Goal: Task Accomplishment & Management: Manage account settings

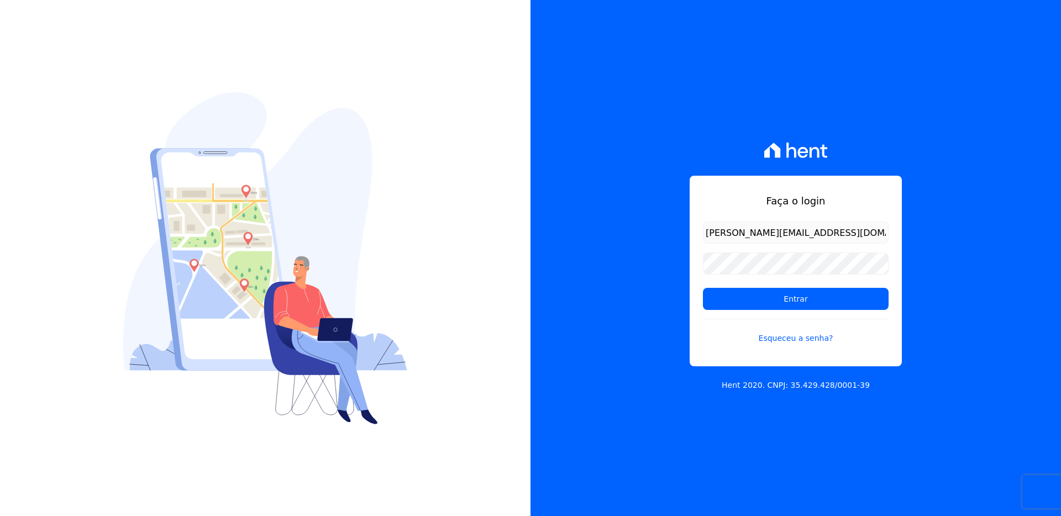
type input "rafael.cgid@gmail.com"
click at [703, 288] on input "Entrar" at bounding box center [796, 299] width 186 height 22
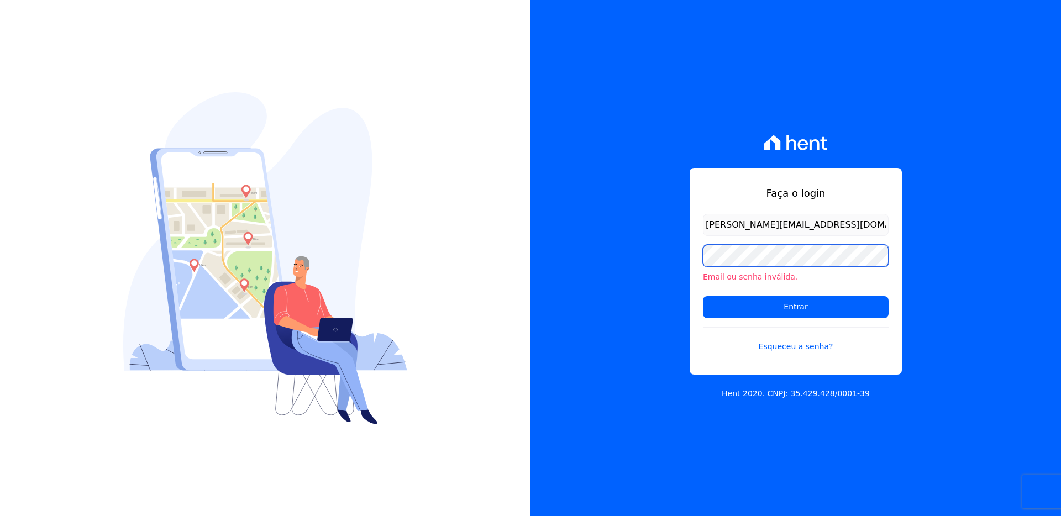
click at [703, 296] on input "Entrar" at bounding box center [796, 307] width 186 height 22
click at [803, 347] on link "Esqueceu a senha?" at bounding box center [796, 339] width 186 height 25
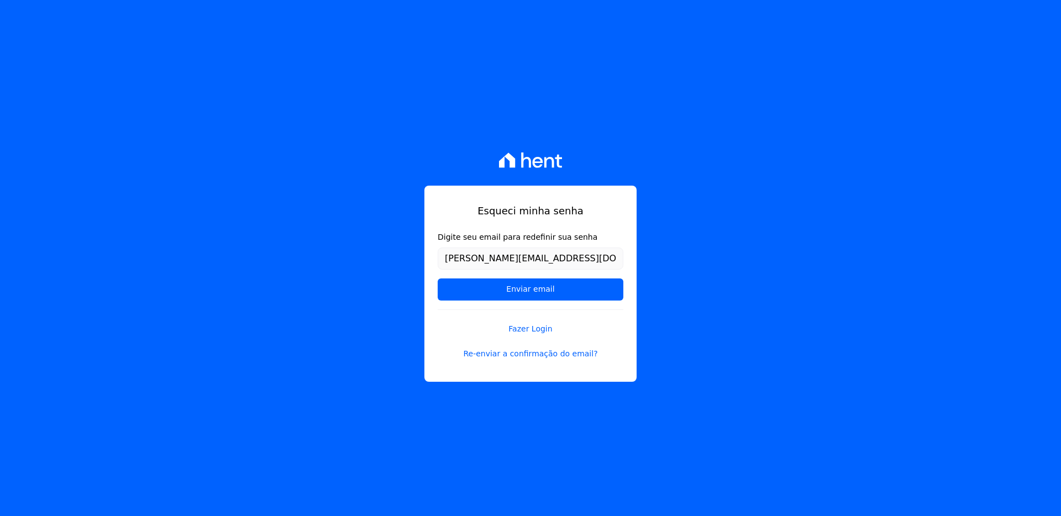
type input "[PERSON_NAME][EMAIL_ADDRESS][DOMAIN_NAME]"
click at [438, 279] on input "Enviar email" at bounding box center [531, 290] width 186 height 22
click at [559, 282] on input "Enviar email" at bounding box center [531, 290] width 186 height 22
click at [558, 285] on input "Enviar email" at bounding box center [531, 290] width 186 height 22
click at [557, 289] on input "Enviar email" at bounding box center [531, 290] width 186 height 22
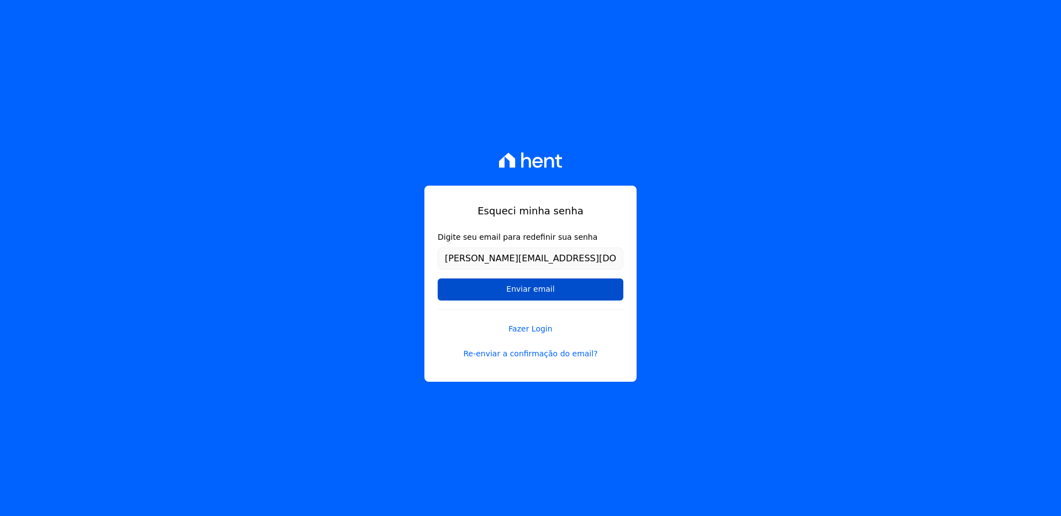
click at [527, 290] on input "Enviar email" at bounding box center [531, 290] width 186 height 22
click at [505, 289] on input "Enviar email" at bounding box center [531, 290] width 186 height 22
click at [515, 356] on link "Re-enviar a confirmação do email?" at bounding box center [531, 354] width 186 height 12
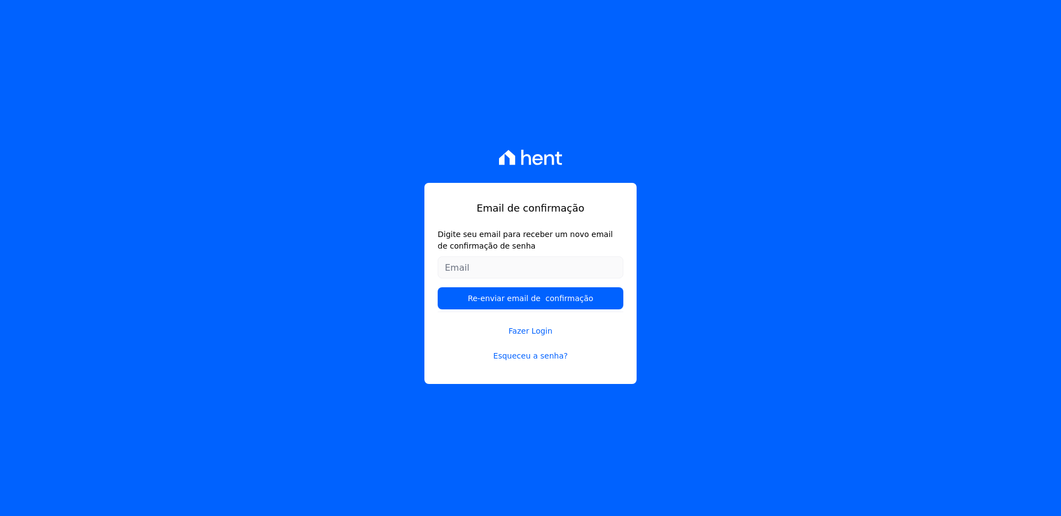
click at [508, 273] on input "Digite seu email para receber um novo email de confirmação de senha" at bounding box center [531, 267] width 186 height 22
type input "[PERSON_NAME][EMAIL_ADDRESS][DOMAIN_NAME]"
click at [438, 287] on input "Re-enviar email de confirmação" at bounding box center [531, 298] width 186 height 22
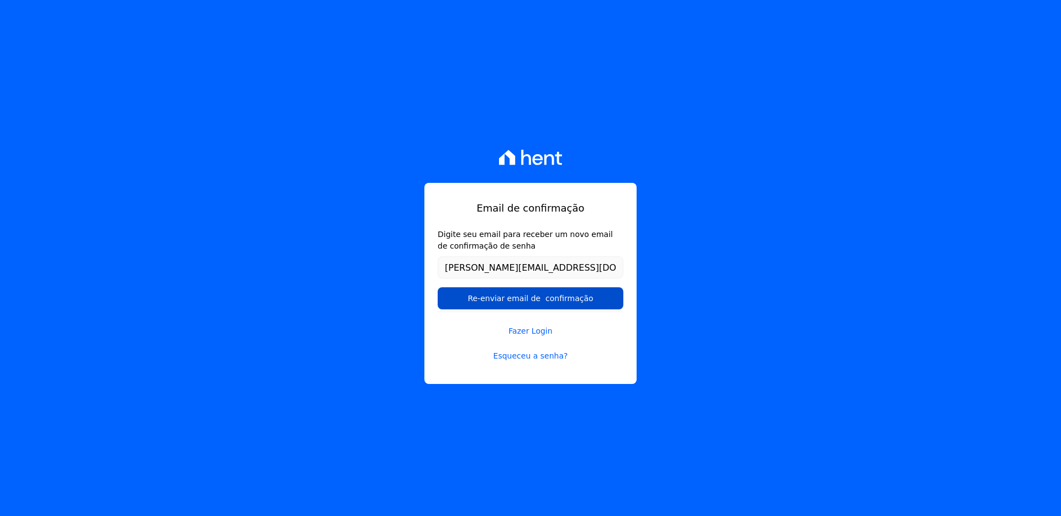
click at [574, 298] on input "Re-enviar email de confirmação" at bounding box center [531, 298] width 186 height 22
click at [570, 301] on input "Re-enviar email de confirmação" at bounding box center [531, 298] width 186 height 22
click at [542, 336] on link "Fazer Login" at bounding box center [531, 324] width 186 height 25
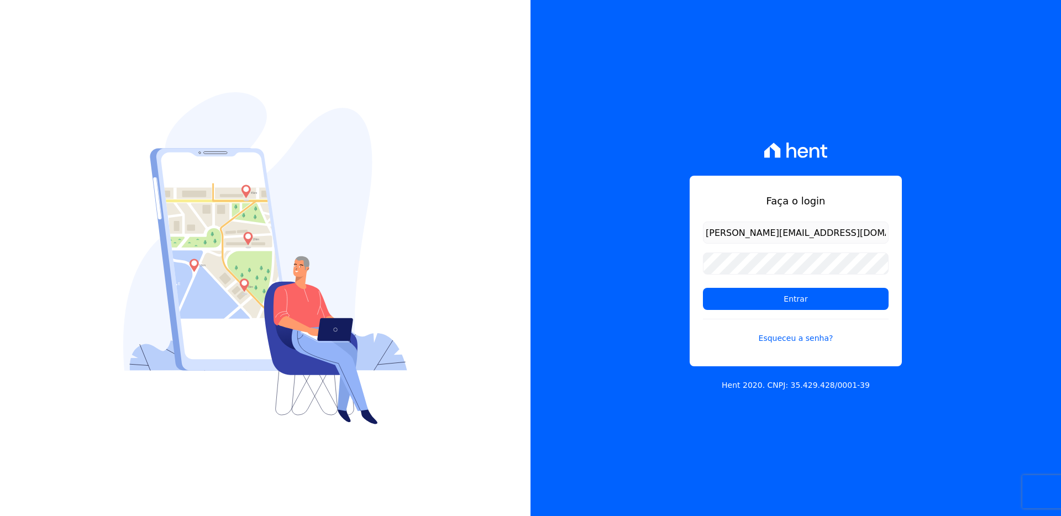
type input "[PERSON_NAME][EMAIL_ADDRESS][DOMAIN_NAME]"
click at [703, 288] on input "Entrar" at bounding box center [796, 299] width 186 height 22
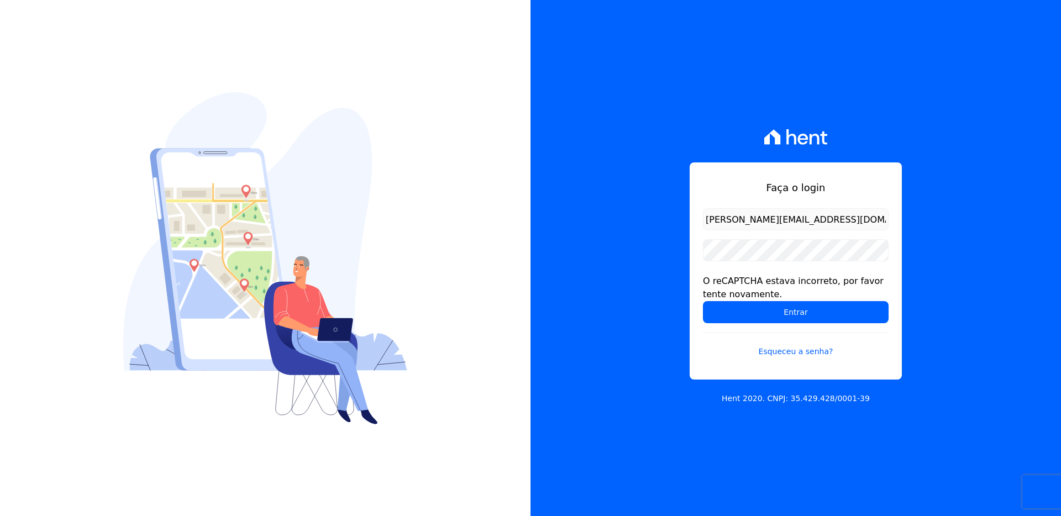
click at [777, 291] on div "O reCAPTCHA estava incorreto, por favor tente novamente." at bounding box center [796, 288] width 186 height 27
click at [795, 308] on input "Entrar" at bounding box center [796, 312] width 186 height 22
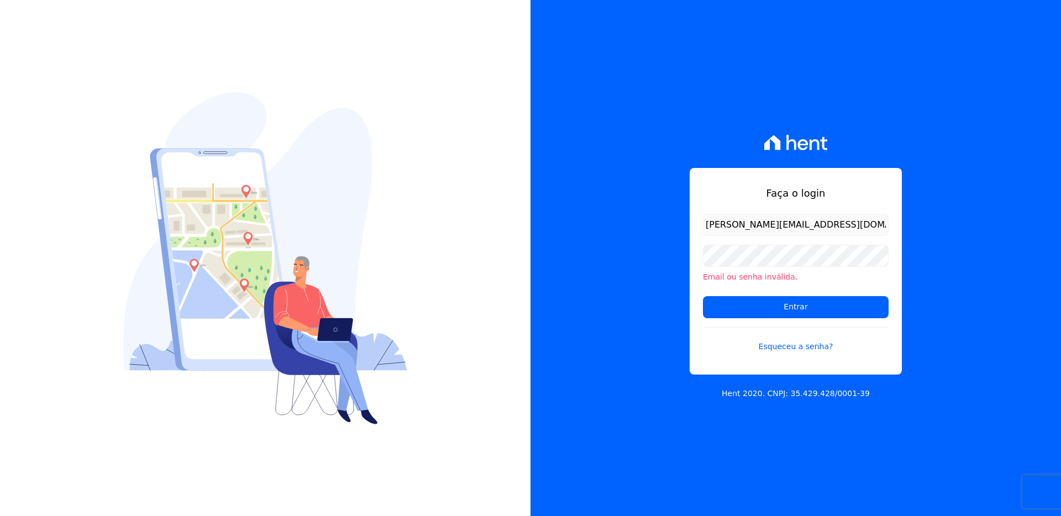
click at [359, 381] on img at bounding box center [265, 258] width 284 height 332
click at [768, 392] on p "Hent 2020. CNPJ: 35.429.428/0001-39" at bounding box center [796, 394] width 148 height 12
click at [747, 391] on p "Hent 2020. CNPJ: 35.429.428/0001-39" at bounding box center [796, 394] width 148 height 12
click at [796, 396] on p "Hent 2020. CNPJ: 35.429.428/0001-39" at bounding box center [796, 394] width 148 height 12
click at [664, 196] on div "Faça o login rafael.cgid@gmail.com Email ou senha inválida. Entrar Esqueceu a s…" at bounding box center [796, 258] width 531 height 516
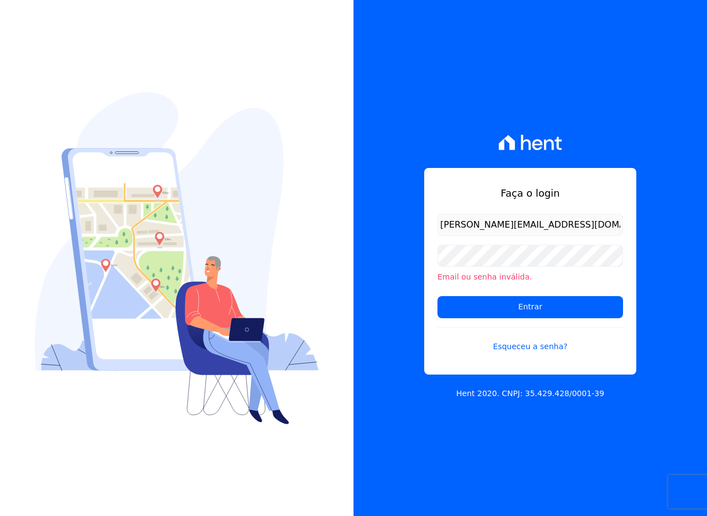
click at [365, 156] on div "Faça o login rafael.cgid@gmail.com Email ou senha inválida. Entrar Esqueceu a s…" at bounding box center [531, 258] width 354 height 516
